Goal: Task Accomplishment & Management: Complete application form

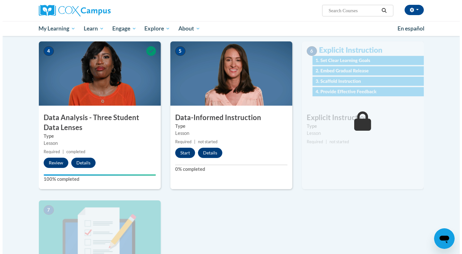
scroll to position [296, 0]
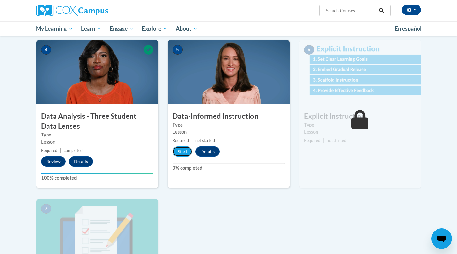
click at [184, 153] on button "Start" at bounding box center [183, 151] width 20 height 10
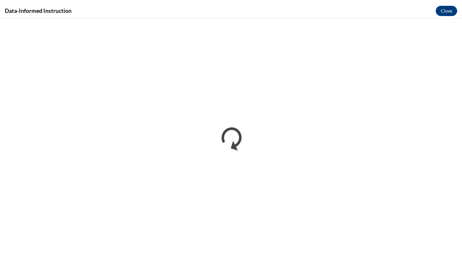
scroll to position [0, 0]
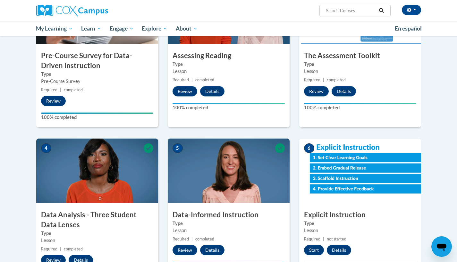
scroll to position [237, 0]
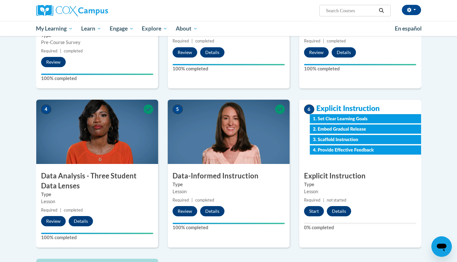
click at [378, 165] on div "6 Explicit Instruction Type Lesson Required | not started Start Details Feedbac…" at bounding box center [360, 174] width 122 height 148
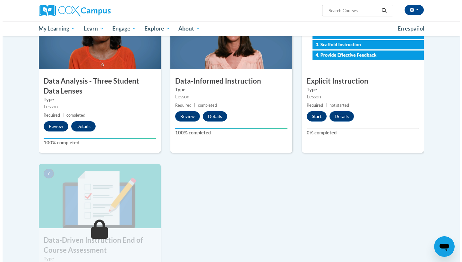
scroll to position [329, 0]
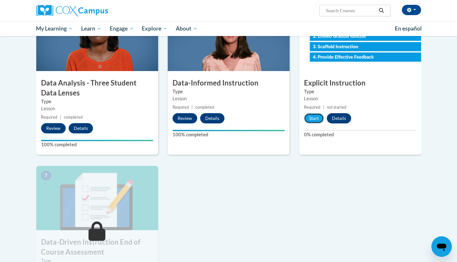
click at [315, 116] on button "Start" at bounding box center [314, 118] width 20 height 10
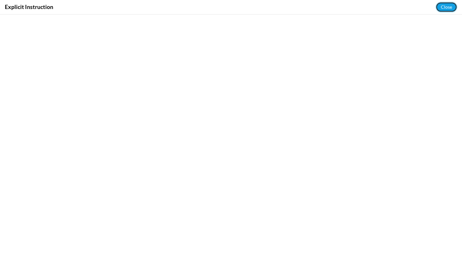
click at [446, 6] on button "Close" at bounding box center [447, 7] width 22 height 10
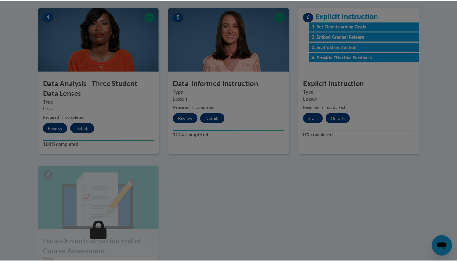
scroll to position [0, 0]
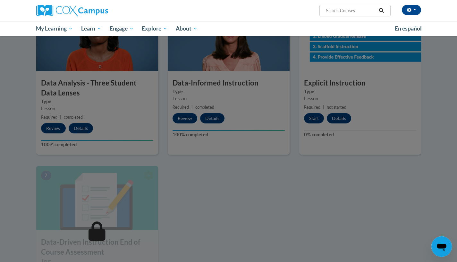
click at [436, 111] on div at bounding box center [228, 131] width 457 height 262
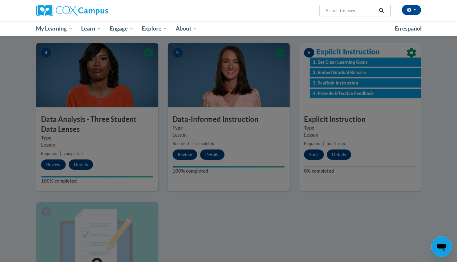
scroll to position [291, 0]
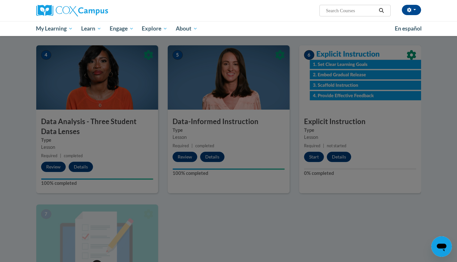
click at [373, 125] on h3 "Explicit Instruction" at bounding box center [360, 122] width 122 height 10
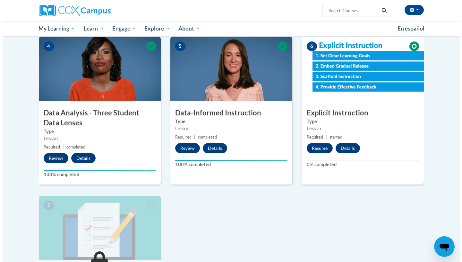
scroll to position [295, 0]
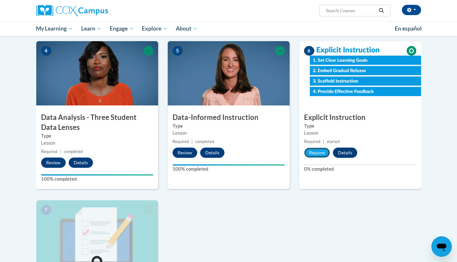
click at [322, 151] on button "Resume" at bounding box center [317, 152] width 26 height 10
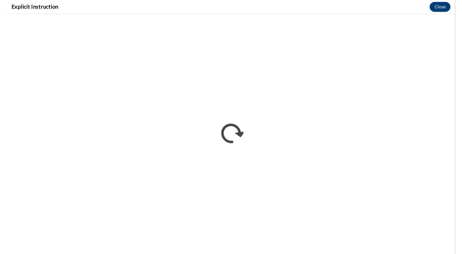
scroll to position [0, 0]
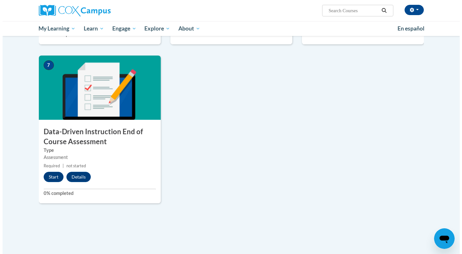
scroll to position [440, 0]
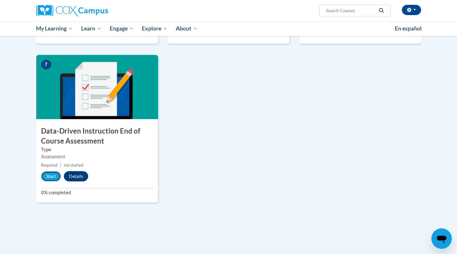
click at [47, 176] on button "Start" at bounding box center [51, 176] width 20 height 10
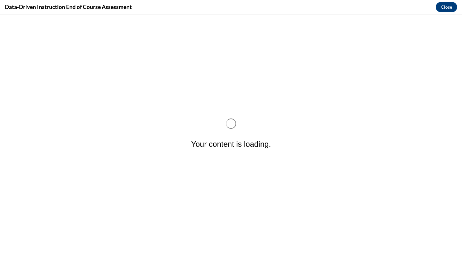
scroll to position [0, 0]
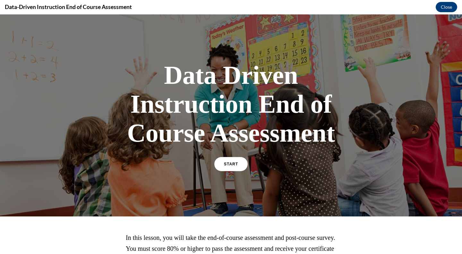
click at [232, 168] on link "START" at bounding box center [230, 164] width 33 height 14
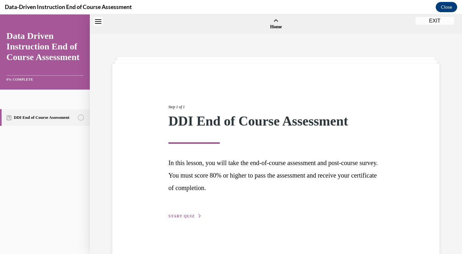
scroll to position [20, 0]
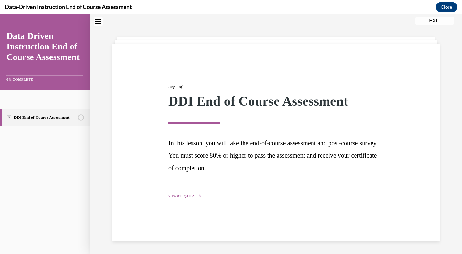
click at [186, 197] on span "START QUIZ" at bounding box center [182, 196] width 26 height 4
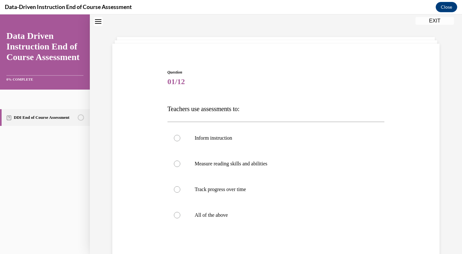
click at [217, 215] on p "All of the above" at bounding box center [282, 215] width 174 height 6
click at [180, 215] on input "All of the above" at bounding box center [177, 215] width 6 height 6
radio input "true"
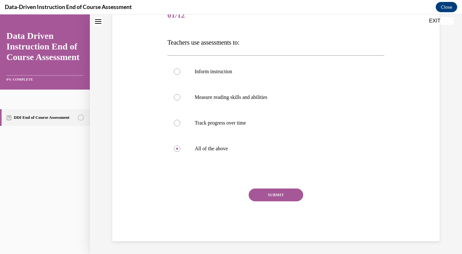
click at [288, 196] on button "SUBMIT" at bounding box center [276, 194] width 55 height 13
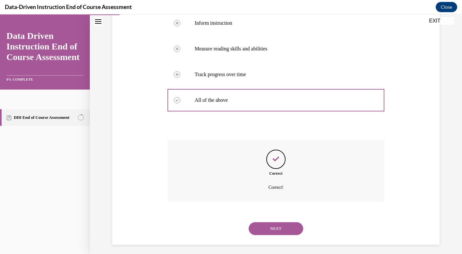
scroll to position [138, 0]
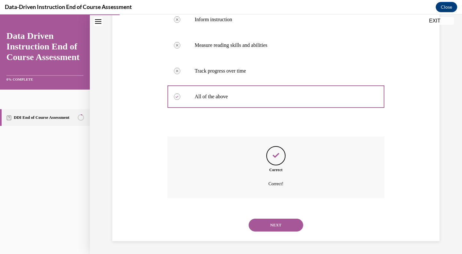
click at [278, 217] on div "NEXT" at bounding box center [276, 225] width 217 height 26
click at [278, 222] on button "NEXT" at bounding box center [276, 225] width 55 height 13
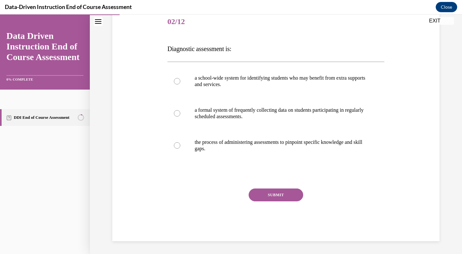
scroll to position [71, 0]
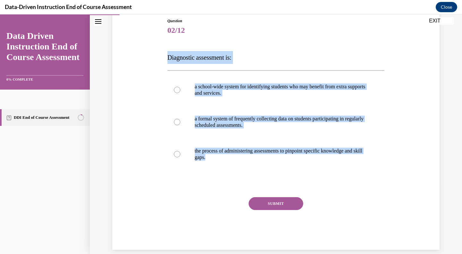
drag, startPoint x: 164, startPoint y: 58, endPoint x: 223, endPoint y: 165, distance: 122.0
click at [223, 165] on div "Question 02/12 Diagnostic assessment is: a school-wide system for identifying s…" at bounding box center [276, 128] width 221 height 241
copy div "Diagnostic assessment is: a school-wide system for identifying students who may…"
click at [232, 61] on p "Diagnostic assessment is:" at bounding box center [276, 57] width 217 height 13
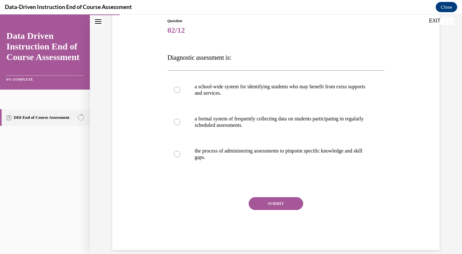
click at [210, 157] on p "the process of administering assessments to pinpoint specific knowledge and ski…" at bounding box center [282, 154] width 174 height 13
click at [180, 157] on input "the process of administering assessments to pinpoint specific knowledge and ski…" at bounding box center [177, 154] width 6 height 6
radio input "true"
click at [268, 202] on button "SUBMIT" at bounding box center [276, 203] width 55 height 13
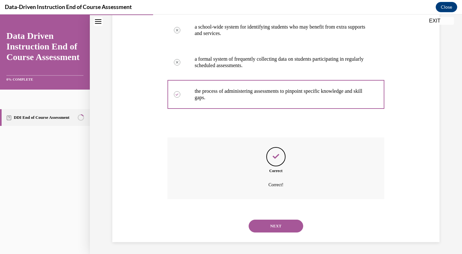
scroll to position [132, 0]
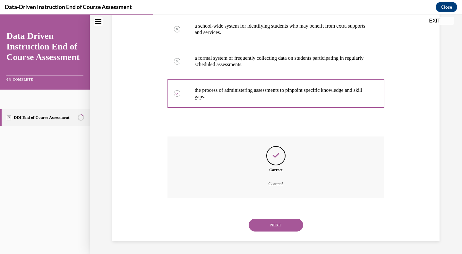
click at [270, 228] on button "NEXT" at bounding box center [276, 225] width 55 height 13
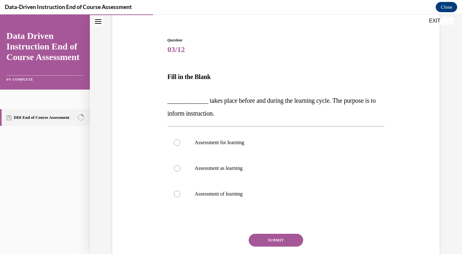
scroll to position [52, 0]
drag, startPoint x: 153, startPoint y: 96, endPoint x: 265, endPoint y: 190, distance: 146.0
click at [265, 190] on div "Question 03/12 Fill in the Blank _____________ takes place before and during th…" at bounding box center [276, 152] width 331 height 268
copy div "_____________ takes place before and during the learning cycle. The purpose is …"
click at [238, 91] on p "Fill in the Blank" at bounding box center [276, 82] width 217 height 24
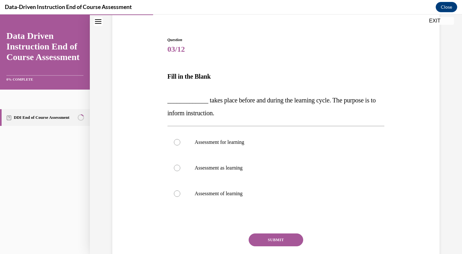
click at [234, 142] on p "Assessment for learning" at bounding box center [282, 142] width 174 height 6
click at [180, 142] on input "Assessment for learning" at bounding box center [177, 142] width 6 height 6
radio input "true"
click at [274, 236] on button "SUBMIT" at bounding box center [276, 239] width 55 height 13
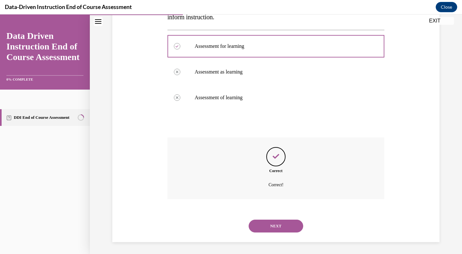
scroll to position [149, 0]
click at [280, 219] on button "NEXT" at bounding box center [276, 225] width 55 height 13
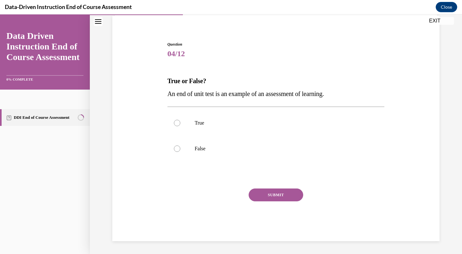
click at [197, 122] on p "True" at bounding box center [282, 123] width 174 height 6
click at [180, 122] on input "True" at bounding box center [177, 123] width 6 height 6
radio input "true"
click at [270, 192] on button "SUBMIT" at bounding box center [276, 194] width 55 height 13
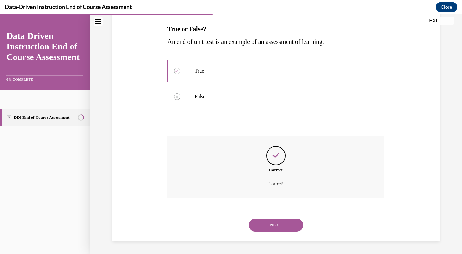
click at [275, 226] on button "NEXT" at bounding box center [276, 225] width 55 height 13
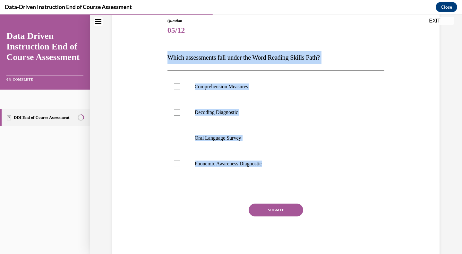
drag, startPoint x: 163, startPoint y: 52, endPoint x: 272, endPoint y: 173, distance: 162.3
click at [272, 173] on div "Question 05/12 Which assessments fall under the Word Reading Skills Path? Compr…" at bounding box center [276, 132] width 221 height 248
copy div "Which assessments fall under the Word Reading Skills Path? Comprehension Measur…"
click at [242, 45] on div "Question 05/12 Which assessments fall under the Word Reading Skills Path? Compr…" at bounding box center [276, 137] width 217 height 238
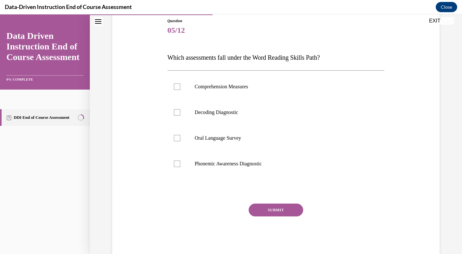
click at [213, 106] on label "Decoding Diagnostic" at bounding box center [276, 113] width 217 height 26
click at [180, 109] on input "Decoding Diagnostic" at bounding box center [177, 112] width 6 height 6
checkbox input "true"
click at [222, 164] on p "Phonemic Awareness Diagnostic" at bounding box center [282, 163] width 174 height 6
click at [180, 164] on input "Phonemic Awareness Diagnostic" at bounding box center [177, 163] width 6 height 6
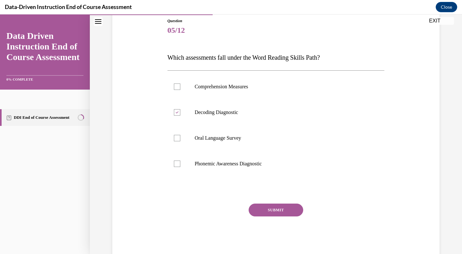
checkbox input "true"
click at [269, 211] on button "SUBMIT" at bounding box center [276, 210] width 55 height 13
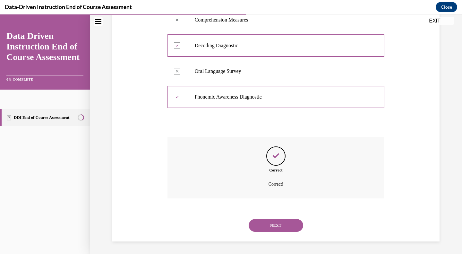
scroll to position [138, 0]
click at [270, 234] on div "NEXT" at bounding box center [276, 225] width 217 height 26
click at [269, 228] on button "NEXT" at bounding box center [276, 225] width 55 height 13
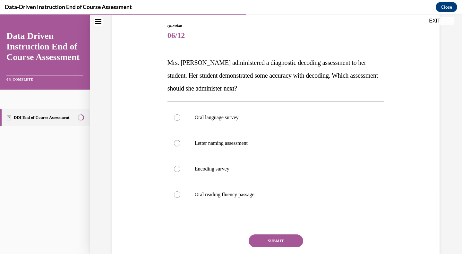
scroll to position [71, 0]
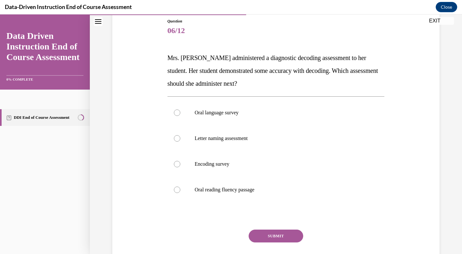
drag, startPoint x: 162, startPoint y: 52, endPoint x: 269, endPoint y: 204, distance: 185.5
click at [269, 204] on div "Question 06/12 Mrs. Lee administered a diagnostic decoding assessment to her st…" at bounding box center [276, 140] width 331 height 283
copy div "Mrs. Lee administered a diagnostic decoding assessment to her student. Her stud…"
click at [266, 70] on span "Mrs. Lee administered a diagnostic decoding assessment to her student. Her stud…" at bounding box center [273, 70] width 211 height 33
click at [220, 164] on p "Encoding survey" at bounding box center [282, 164] width 174 height 6
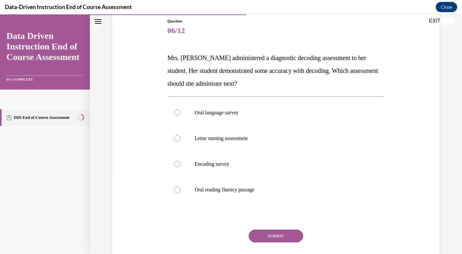
click at [180, 164] on input "Encoding survey" at bounding box center [177, 164] width 6 height 6
radio input "true"
click at [267, 232] on button "SUBMIT" at bounding box center [276, 236] width 55 height 13
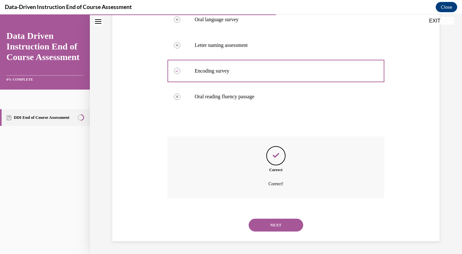
click at [275, 221] on button "NEXT" at bounding box center [276, 225] width 55 height 13
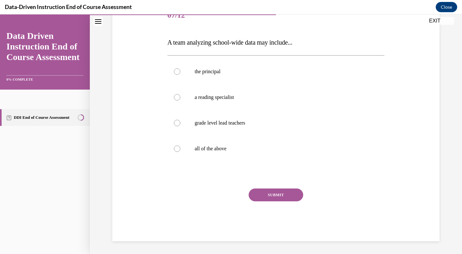
scroll to position [71, 0]
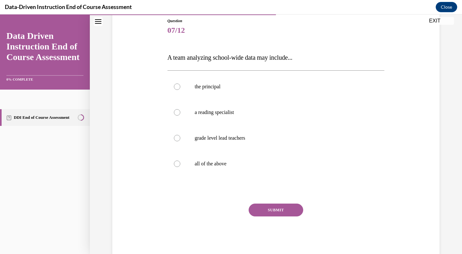
click at [217, 158] on label "all of the above" at bounding box center [276, 164] width 217 height 26
click at [180, 160] on input "all of the above" at bounding box center [177, 163] width 6 height 6
radio input "true"
click at [265, 205] on button "SUBMIT" at bounding box center [276, 210] width 55 height 13
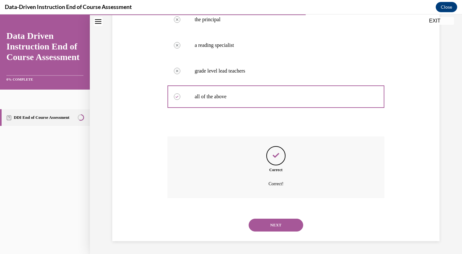
click at [273, 228] on button "NEXT" at bounding box center [276, 225] width 55 height 13
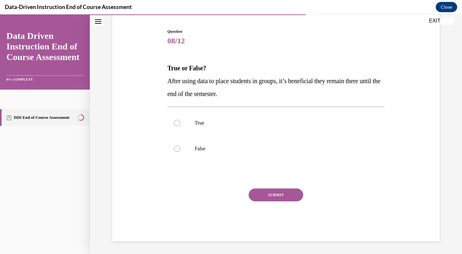
scroll to position [61, 0]
click at [197, 157] on label "False" at bounding box center [276, 149] width 217 height 26
click at [180, 152] on input "False" at bounding box center [177, 148] width 6 height 6
radio input "true"
click at [279, 192] on button "SUBMIT" at bounding box center [276, 194] width 55 height 13
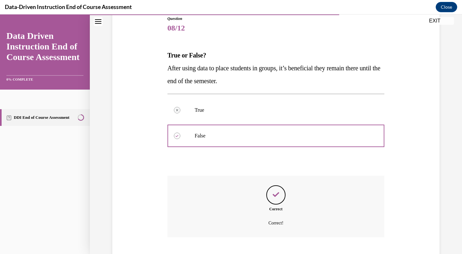
scroll to position [113, 0]
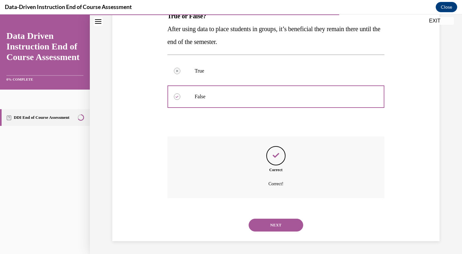
click at [279, 221] on button "NEXT" at bounding box center [276, 225] width 55 height 13
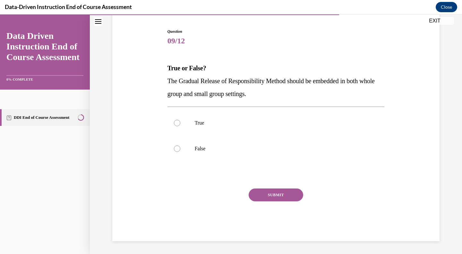
scroll to position [61, 0]
click at [198, 122] on p "True" at bounding box center [282, 123] width 174 height 6
click at [180, 122] on input "True" at bounding box center [177, 123] width 6 height 6
radio input "true"
click at [276, 196] on button "SUBMIT" at bounding box center [276, 194] width 55 height 13
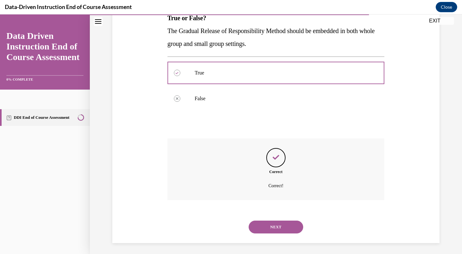
scroll to position [113, 0]
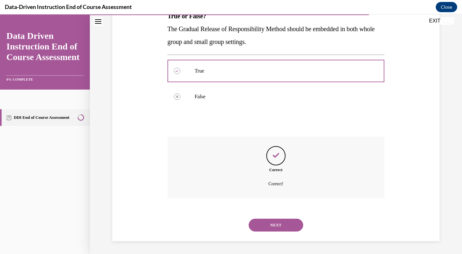
click at [285, 221] on button "NEXT" at bounding box center [276, 225] width 55 height 13
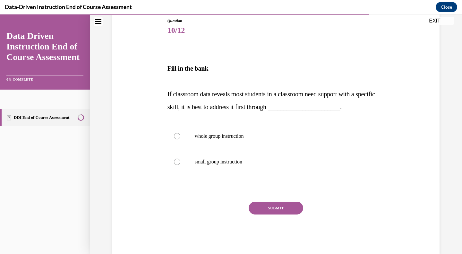
click at [233, 133] on p "whole group instruction" at bounding box center [282, 136] width 174 height 6
click at [180, 133] on input "whole group instruction" at bounding box center [177, 136] width 6 height 6
radio input "true"
click at [277, 223] on div "SUBMIT" at bounding box center [276, 218] width 217 height 32
click at [270, 203] on button "SUBMIT" at bounding box center [276, 208] width 55 height 13
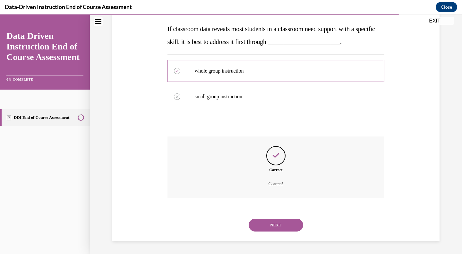
click at [277, 227] on button "NEXT" at bounding box center [276, 225] width 55 height 13
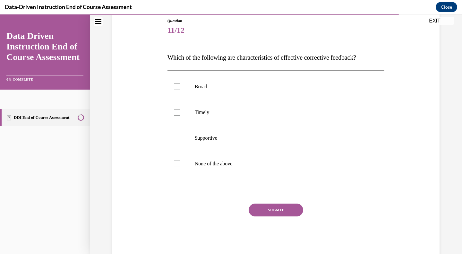
click at [208, 118] on label "Timely" at bounding box center [276, 113] width 217 height 26
click at [180, 116] on input "Timely" at bounding box center [177, 112] width 6 height 6
checkbox input "true"
click at [212, 138] on p "Supportive" at bounding box center [282, 138] width 174 height 6
click at [180, 138] on input "Supportive" at bounding box center [177, 138] width 6 height 6
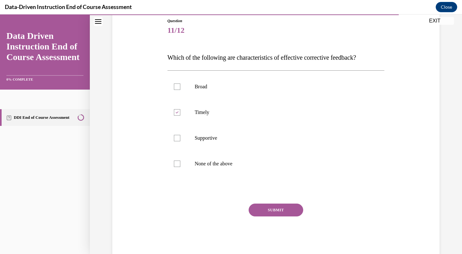
checkbox input "true"
click at [270, 208] on button "SUBMIT" at bounding box center [276, 210] width 55 height 13
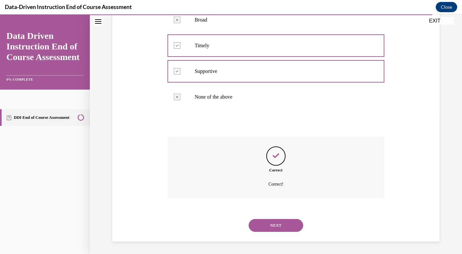
scroll to position [138, 0]
click at [269, 228] on button "NEXT" at bounding box center [276, 225] width 55 height 13
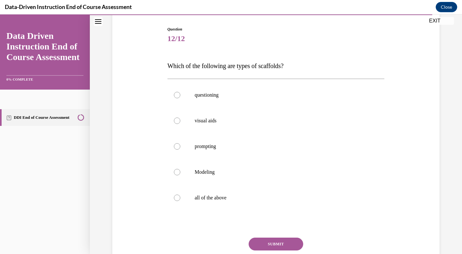
scroll to position [65, 0]
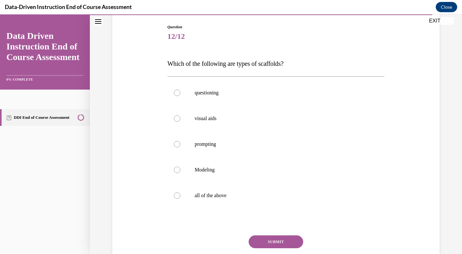
click at [195, 90] on p "questioning" at bounding box center [282, 93] width 174 height 6
click at [180, 90] on input "questioning" at bounding box center [177, 93] width 6 height 6
radio input "true"
click at [211, 145] on p "prompting" at bounding box center [282, 144] width 174 height 6
click at [180, 145] on input "prompting" at bounding box center [177, 144] width 6 height 6
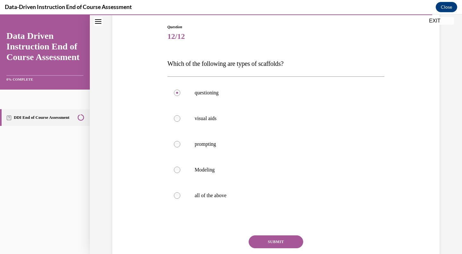
radio input "true"
click at [211, 191] on label "all of the above" at bounding box center [276, 196] width 217 height 26
click at [180, 192] on input "all of the above" at bounding box center [177, 195] width 6 height 6
radio input "true"
click at [267, 241] on button "SUBMIT" at bounding box center [276, 241] width 55 height 13
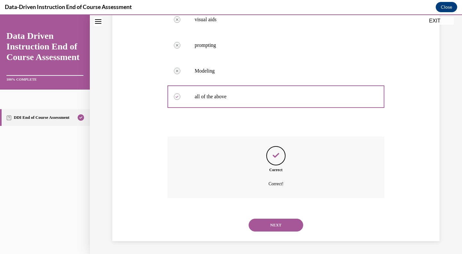
click at [269, 227] on button "NEXT" at bounding box center [276, 225] width 55 height 13
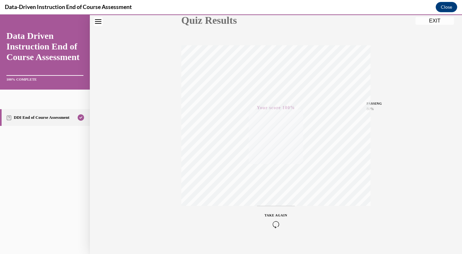
scroll to position [90, 0]
click at [442, 22] on button "EXIT" at bounding box center [435, 21] width 39 height 8
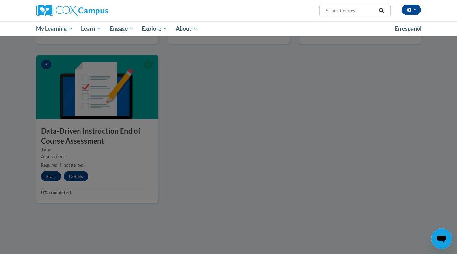
click at [376, 161] on div at bounding box center [228, 127] width 457 height 254
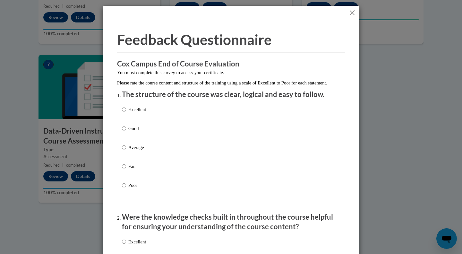
click at [142, 113] on p "Excellent" at bounding box center [137, 109] width 18 height 7
click at [126, 113] on input "Excellent" at bounding box center [124, 109] width 4 height 7
radio input "true"
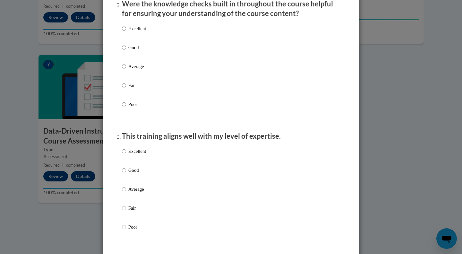
scroll to position [216, 0]
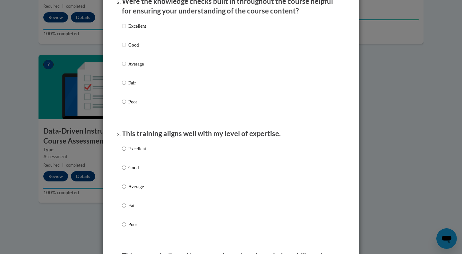
click at [142, 30] on p "Excellent" at bounding box center [137, 25] width 18 height 7
click at [126, 30] on input "Excellent" at bounding box center [124, 25] width 4 height 7
radio input "true"
click at [137, 152] on p "Excellent" at bounding box center [137, 148] width 18 height 7
click at [126, 152] on input "Excellent" at bounding box center [124, 148] width 4 height 7
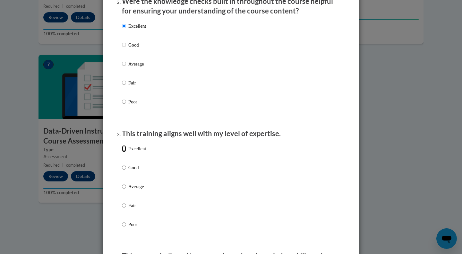
radio input "true"
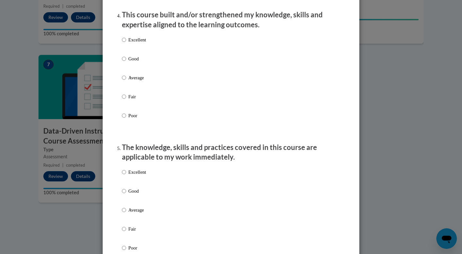
scroll to position [455, 0]
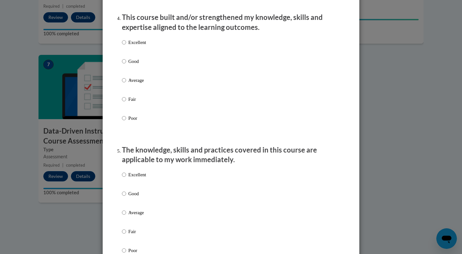
click at [134, 46] on p "Excellent" at bounding box center [137, 42] width 18 height 7
click at [126, 46] on input "Excellent" at bounding box center [124, 42] width 4 height 7
radio input "true"
click at [140, 186] on label "Excellent" at bounding box center [134, 179] width 24 height 17
click at [126, 178] on input "Excellent" at bounding box center [124, 174] width 4 height 7
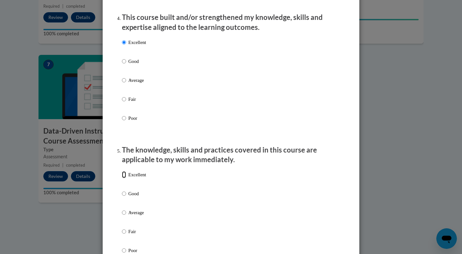
radio input "true"
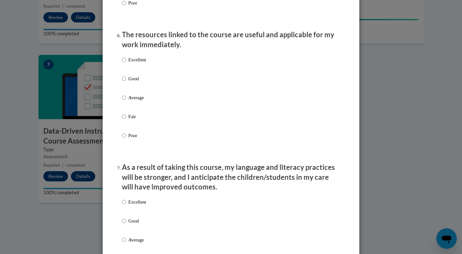
scroll to position [713, 0]
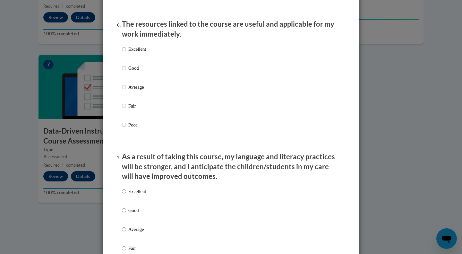
click at [138, 53] on p "Excellent" at bounding box center [137, 49] width 18 height 7
click at [126, 53] on input "Excellent" at bounding box center [124, 49] width 4 height 7
radio input "true"
click at [134, 195] on p "Excellent" at bounding box center [137, 191] width 18 height 7
click at [126, 195] on input "Excellent" at bounding box center [124, 191] width 4 height 7
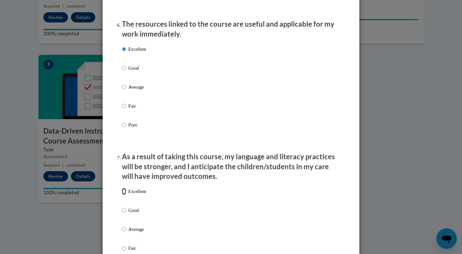
radio input "true"
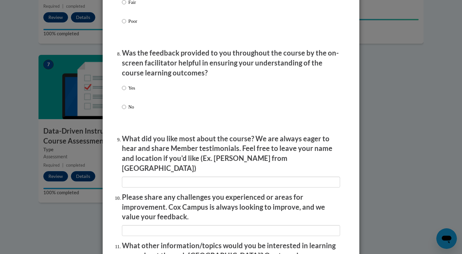
scroll to position [960, 0]
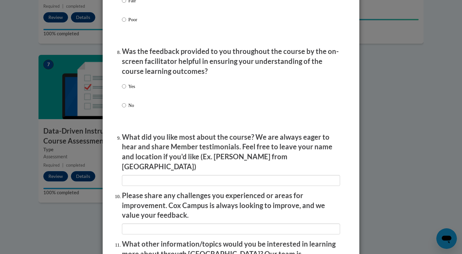
click at [125, 92] on label "Yes" at bounding box center [128, 91] width 13 height 17
click at [125, 90] on input "Yes" at bounding box center [124, 86] width 4 height 7
radio input "true"
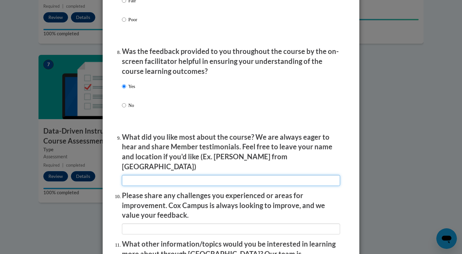
click at [190, 175] on input "textbox" at bounding box center [231, 180] width 218 height 11
type input "I liked the use of examples through videos as they are good visual aids"
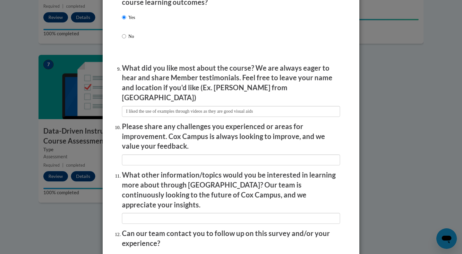
scroll to position [1042, 0]
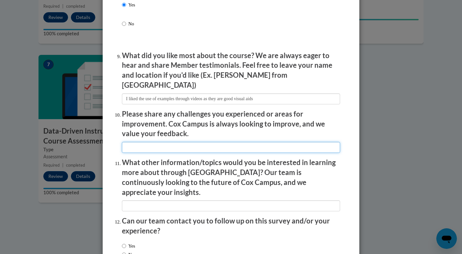
click at [322, 145] on input "textbox" at bounding box center [231, 147] width 218 height 11
type input "I did not note any areas of improvement at this time."
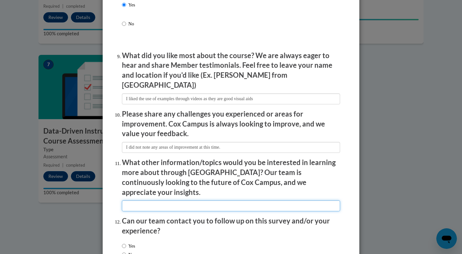
click at [230, 200] on input "textbox" at bounding box center [231, 205] width 218 height 11
type input "I"
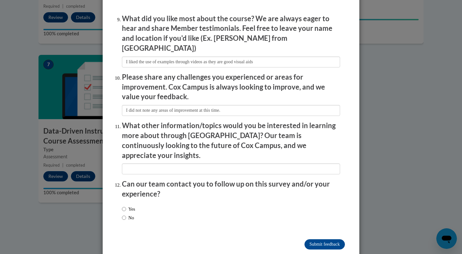
scroll to position [1081, 0]
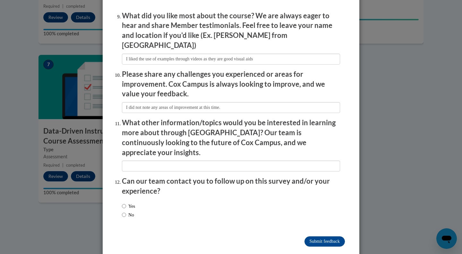
click at [132, 203] on label "Yes" at bounding box center [128, 206] width 13 height 7
click at [126, 203] on input "Yes" at bounding box center [124, 206] width 4 height 7
radio input "true"
click at [320, 236] on input "Submit feedback" at bounding box center [325, 241] width 40 height 10
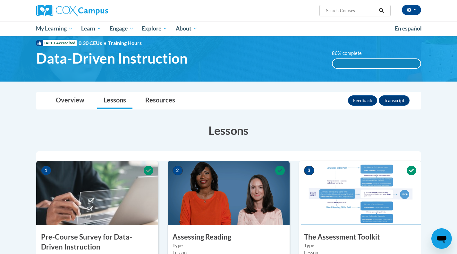
scroll to position [10, 0]
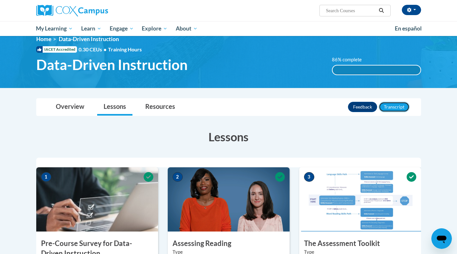
click at [385, 108] on button "Transcript" at bounding box center [394, 107] width 31 height 10
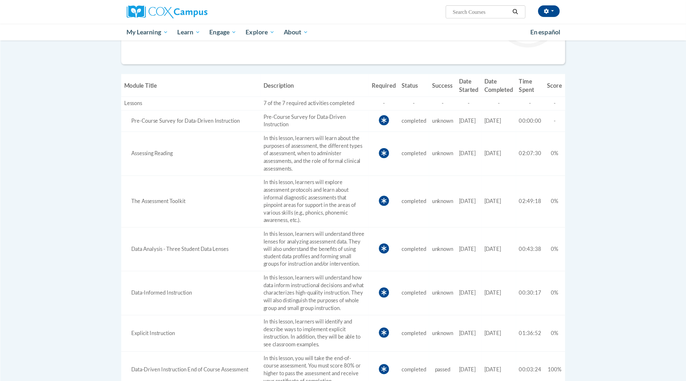
scroll to position [150, 0]
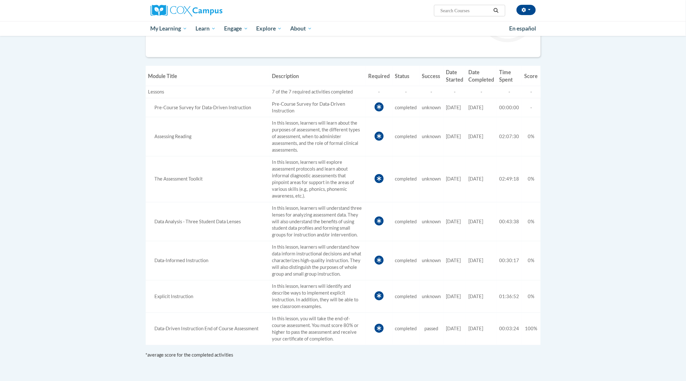
drag, startPoint x: 408, startPoint y: 3, endPoint x: 496, endPoint y: 194, distance: 210.4
click at [457, 194] on td "Date Completed 10/12/2025" at bounding box center [481, 179] width 31 height 46
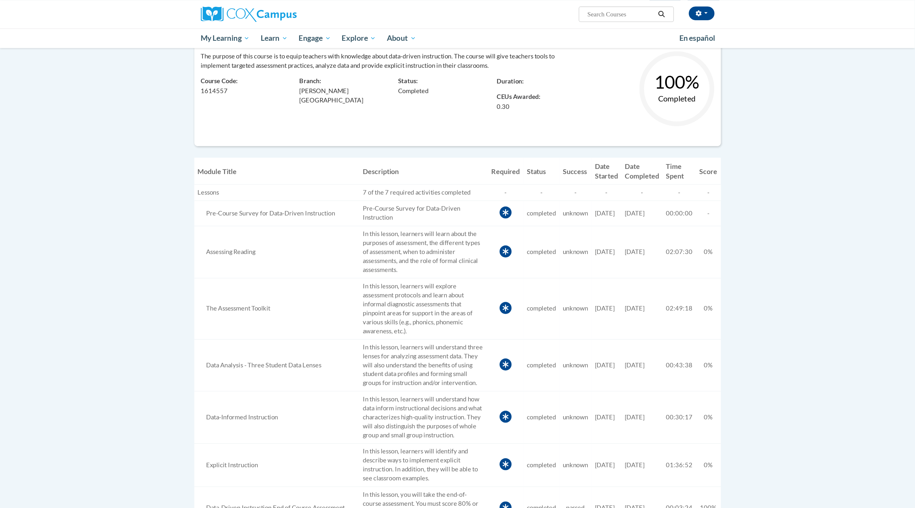
scroll to position [98, 0]
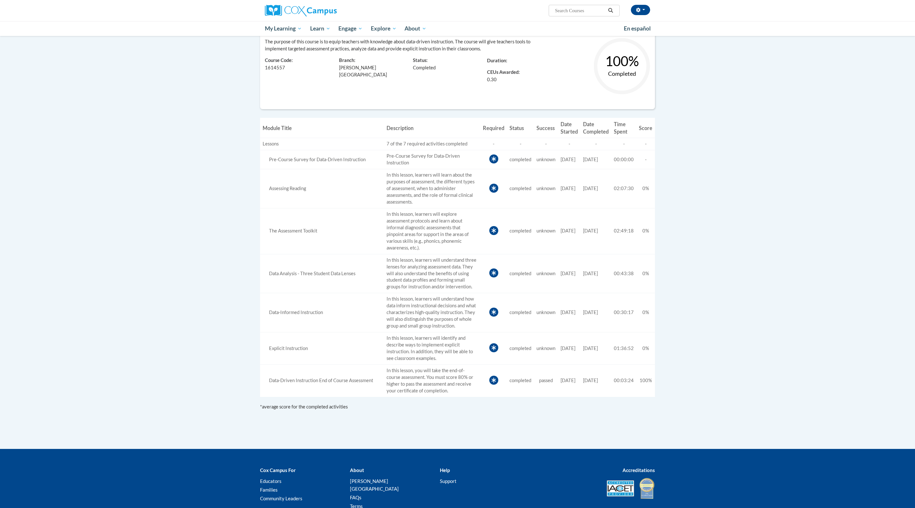
drag, startPoint x: 636, startPoint y: 2, endPoint x: 715, endPoint y: 227, distance: 238.9
click at [457, 227] on body "Brooke Merkison (America/New_York UTC-04:00) My Profile Inbox My Transcripts Lo…" at bounding box center [457, 232] width 915 height 660
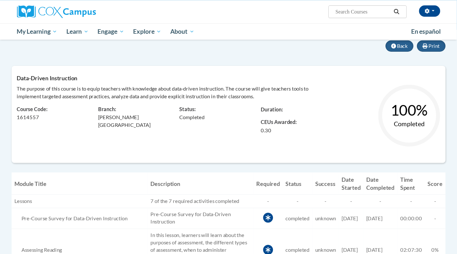
scroll to position [59, 0]
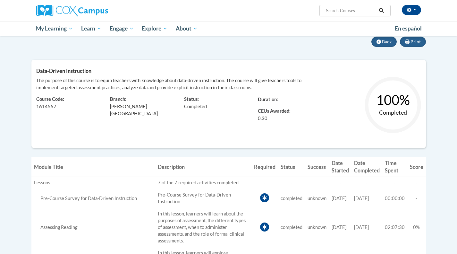
drag, startPoint x: 924, startPoint y: 0, endPoint x: 315, endPoint y: 65, distance: 613.0
click at [315, 65] on div "Data-Driven Instruction The purpose of this course is to equip teachers with kn…" at bounding box center [228, 104] width 395 height 88
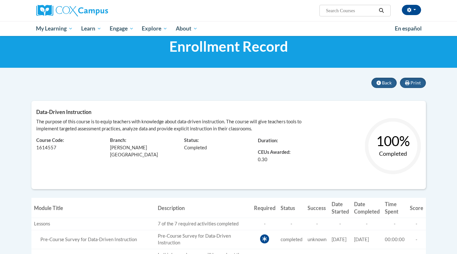
scroll to position [0, 0]
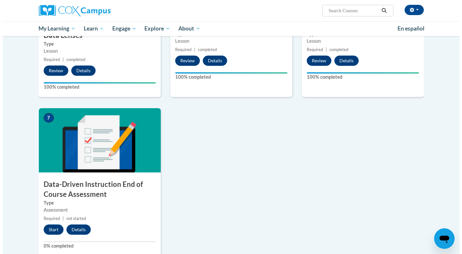
scroll to position [418, 0]
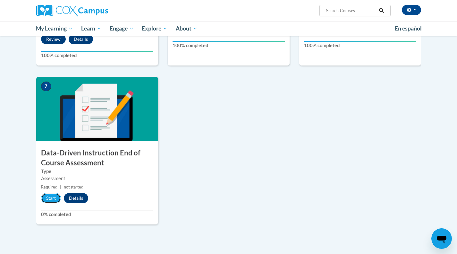
click at [45, 196] on button "Start" at bounding box center [51, 198] width 20 height 10
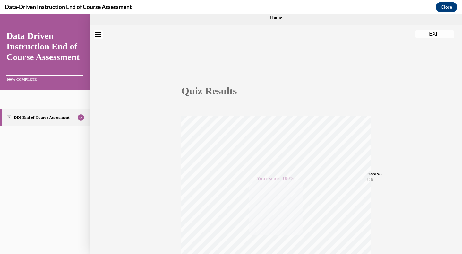
scroll to position [6, 0]
click at [437, 34] on button "EXIT" at bounding box center [435, 34] width 39 height 8
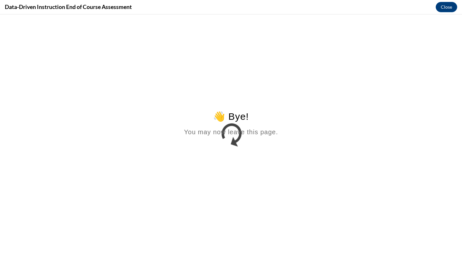
scroll to position [0, 0]
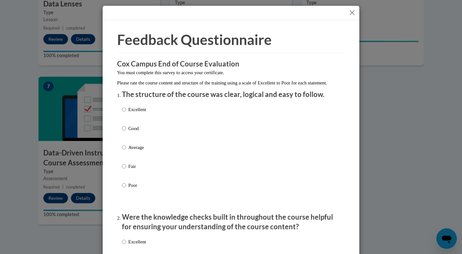
click at [143, 113] on p "Excellent" at bounding box center [137, 109] width 18 height 7
click at [126, 113] on input "Excellent" at bounding box center [124, 109] width 4 height 7
radio input "true"
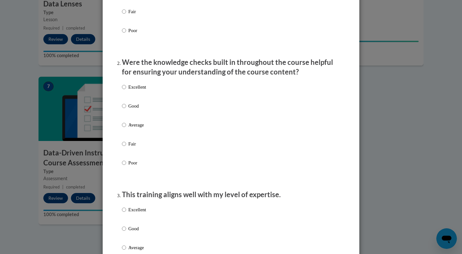
scroll to position [219, 0]
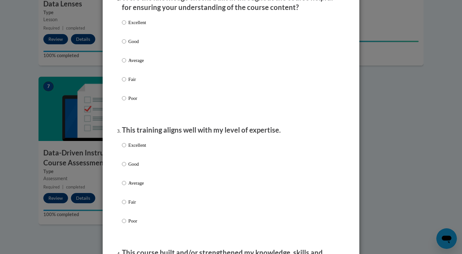
click at [133, 34] on label "Excellent" at bounding box center [134, 27] width 24 height 17
click at [126, 26] on input "Excellent" at bounding box center [124, 22] width 4 height 7
radio input "true"
click at [124, 149] on label "Excellent" at bounding box center [134, 150] width 24 height 17
click at [124, 149] on input "Excellent" at bounding box center [124, 145] width 4 height 7
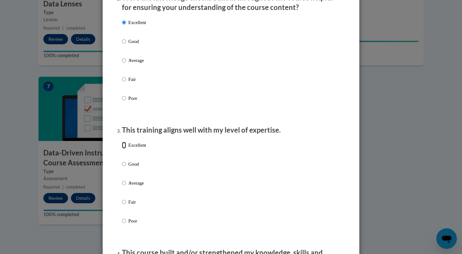
radio input "true"
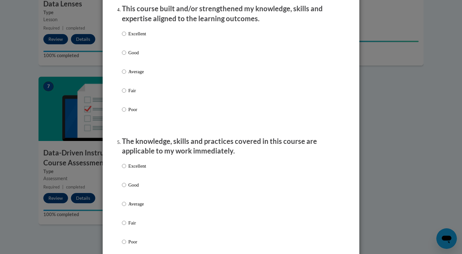
scroll to position [467, 0]
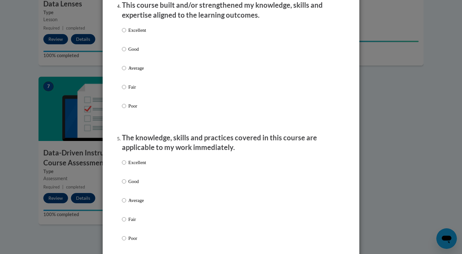
click at [138, 34] on p "Excellent" at bounding box center [137, 30] width 18 height 7
click at [126, 34] on input "Excellent" at bounding box center [124, 30] width 4 height 7
radio input "true"
click at [138, 166] on p "Excellent" at bounding box center [137, 162] width 18 height 7
click at [126, 166] on input "Excellent" at bounding box center [124, 162] width 4 height 7
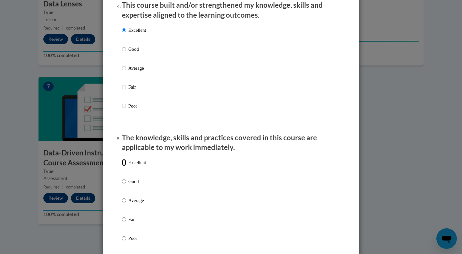
radio input "true"
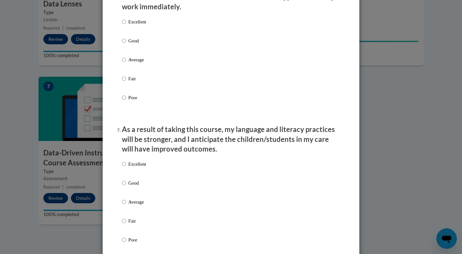
scroll to position [743, 0]
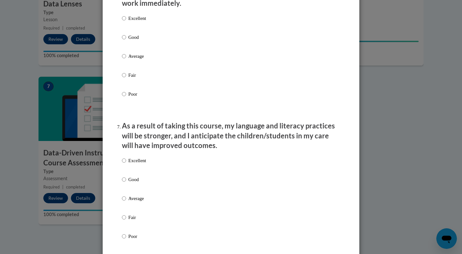
click at [139, 22] on p "Excellent" at bounding box center [137, 18] width 18 height 7
click at [126, 22] on input "Excellent" at bounding box center [124, 18] width 4 height 7
radio input "true"
click at [139, 164] on p "Excellent" at bounding box center [137, 160] width 18 height 7
click at [126, 164] on input "Excellent" at bounding box center [124, 160] width 4 height 7
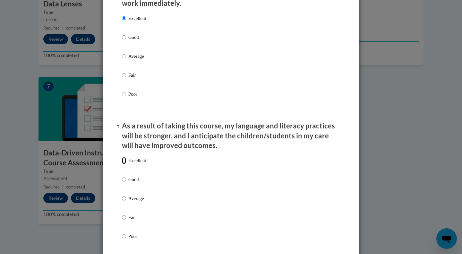
radio input "true"
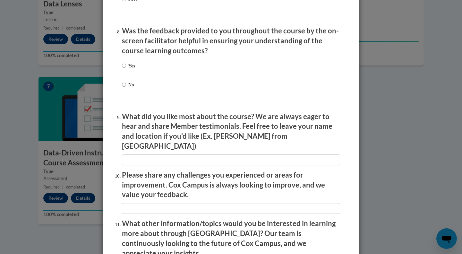
scroll to position [978, 0]
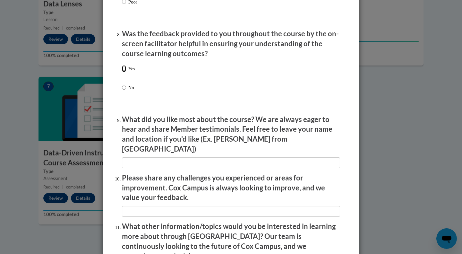
click at [123, 72] on input "Yes" at bounding box center [124, 68] width 4 height 7
radio input "true"
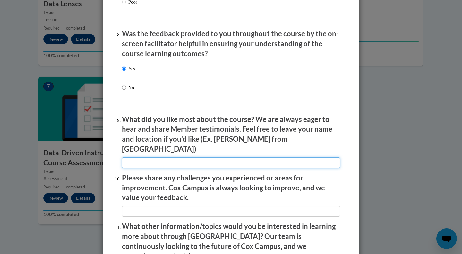
click at [189, 157] on input "textbox" at bounding box center [231, 162] width 218 height 11
type input "I liked the use of examples through videos as they were good visual aids"
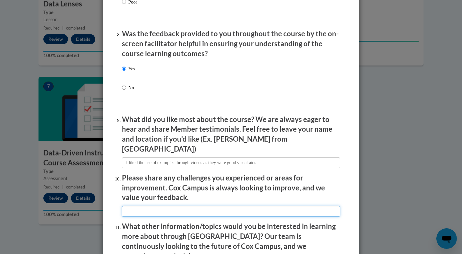
click at [225, 208] on input "textbox" at bounding box center [231, 211] width 218 height 11
type input "I did not not any areas of imporvement"
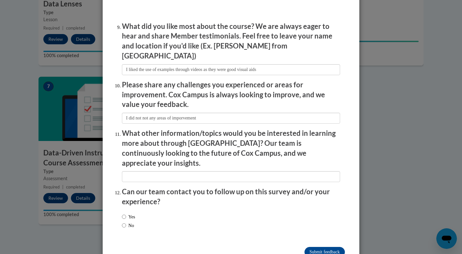
scroll to position [1071, 0]
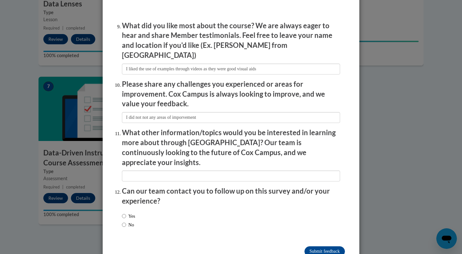
click at [130, 212] on label "Yes" at bounding box center [128, 215] width 13 height 7
click at [126, 212] on input "Yes" at bounding box center [124, 215] width 4 height 7
radio input "true"
click at [330, 246] on input "Submit feedback" at bounding box center [325, 251] width 40 height 10
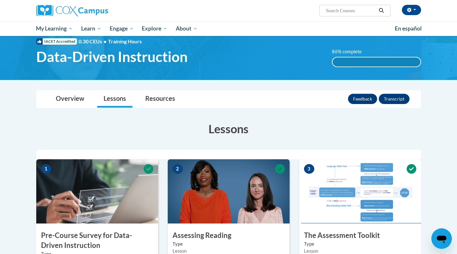
scroll to position [21, 0]
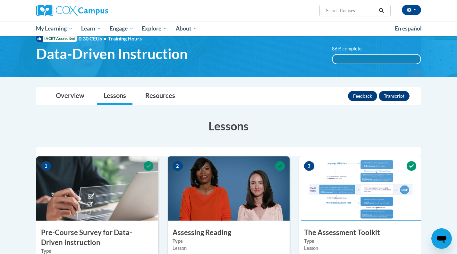
click at [420, 59] on div "86% complete" at bounding box center [377, 59] width 88 height 9
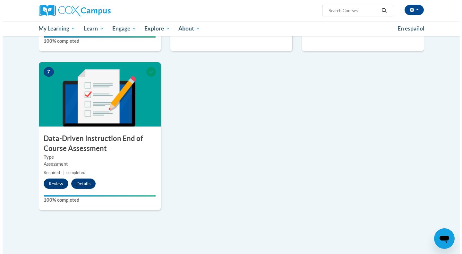
scroll to position [441, 0]
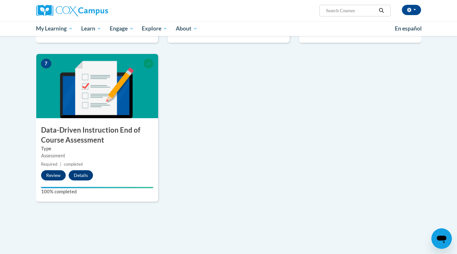
click at [58, 176] on button "Review" at bounding box center [53, 175] width 25 height 10
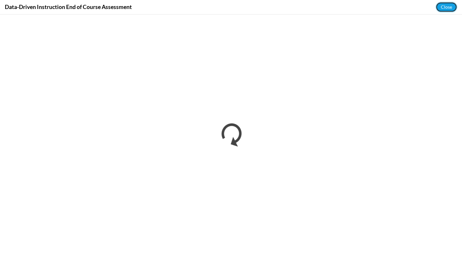
click at [442, 4] on button "Close" at bounding box center [447, 7] width 22 height 10
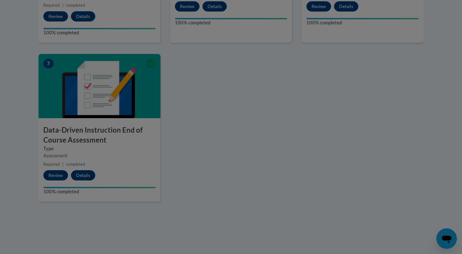
scroll to position [0, 0]
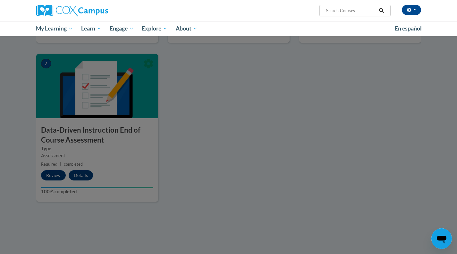
click at [266, 102] on div at bounding box center [228, 127] width 457 height 254
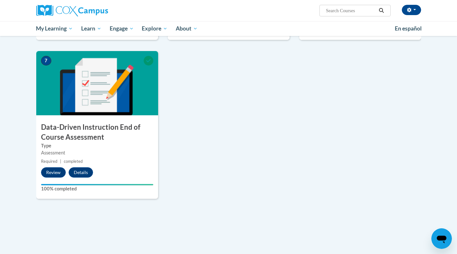
scroll to position [444, 0]
click at [50, 59] on span "7" at bounding box center [46, 61] width 10 height 10
click at [48, 60] on span "7" at bounding box center [46, 61] width 10 height 10
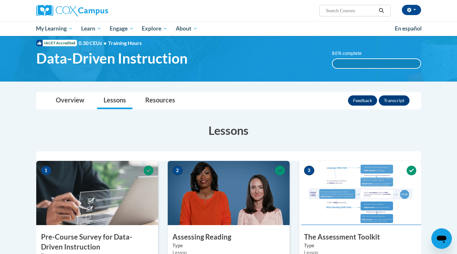
scroll to position [16, 0]
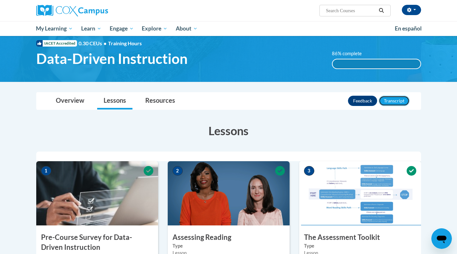
click at [391, 101] on button "Transcript" at bounding box center [394, 101] width 31 height 10
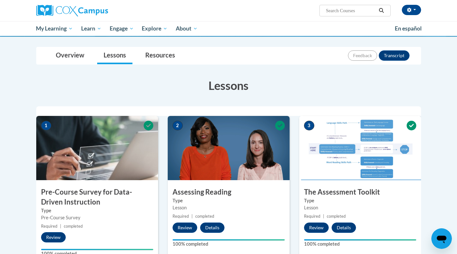
scroll to position [56, 0]
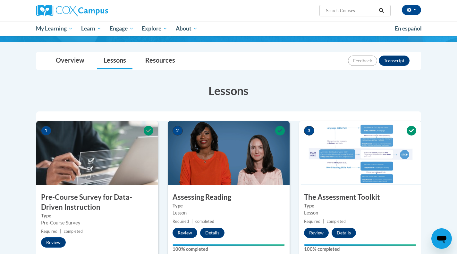
click at [96, 4] on div at bounding box center [97, 10] width 132 height 21
click at [98, 12] on img at bounding box center [72, 11] width 72 height 12
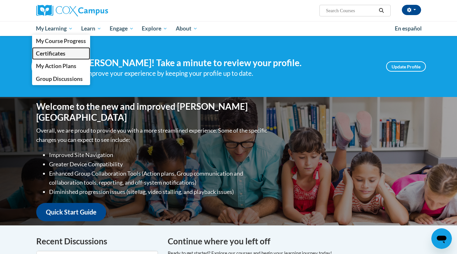
click at [55, 56] on span "Certificates" at bounding box center [51, 53] width 30 height 7
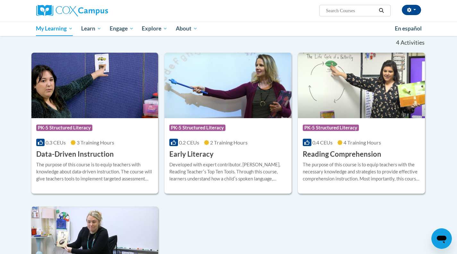
scroll to position [98, 0]
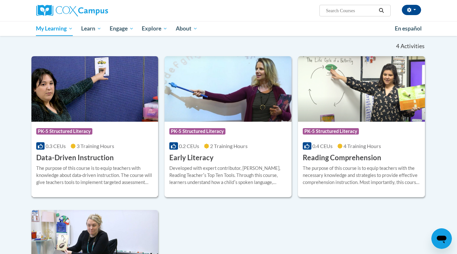
click at [126, 103] on img at bounding box center [94, 88] width 127 height 65
